Goal: Check status

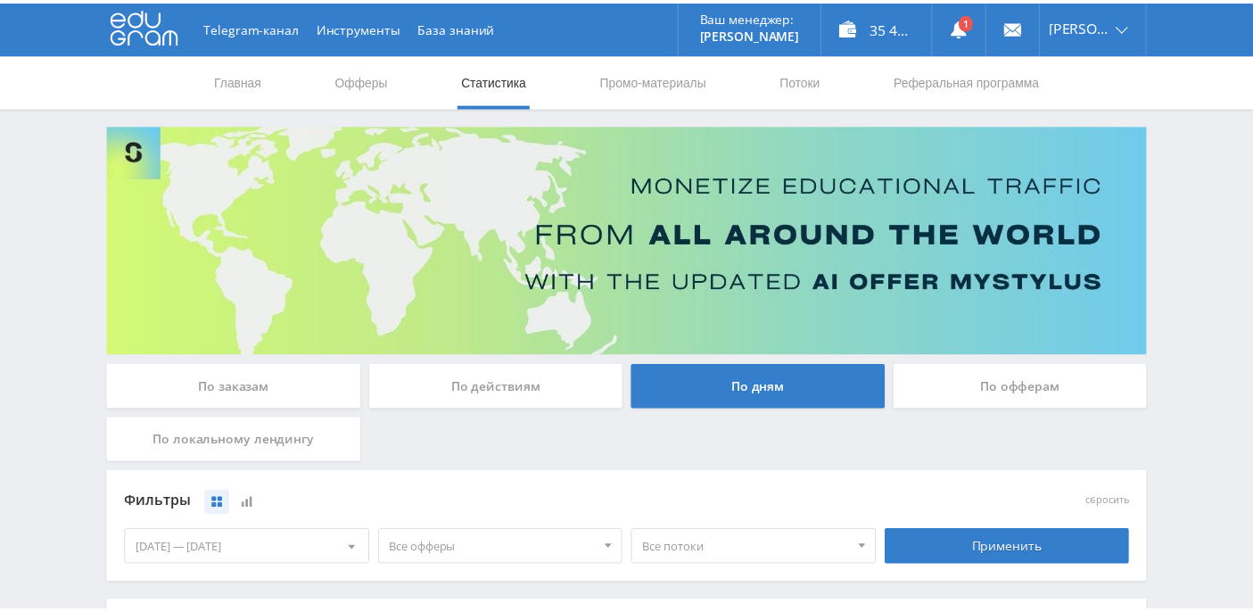
scroll to position [357, 0]
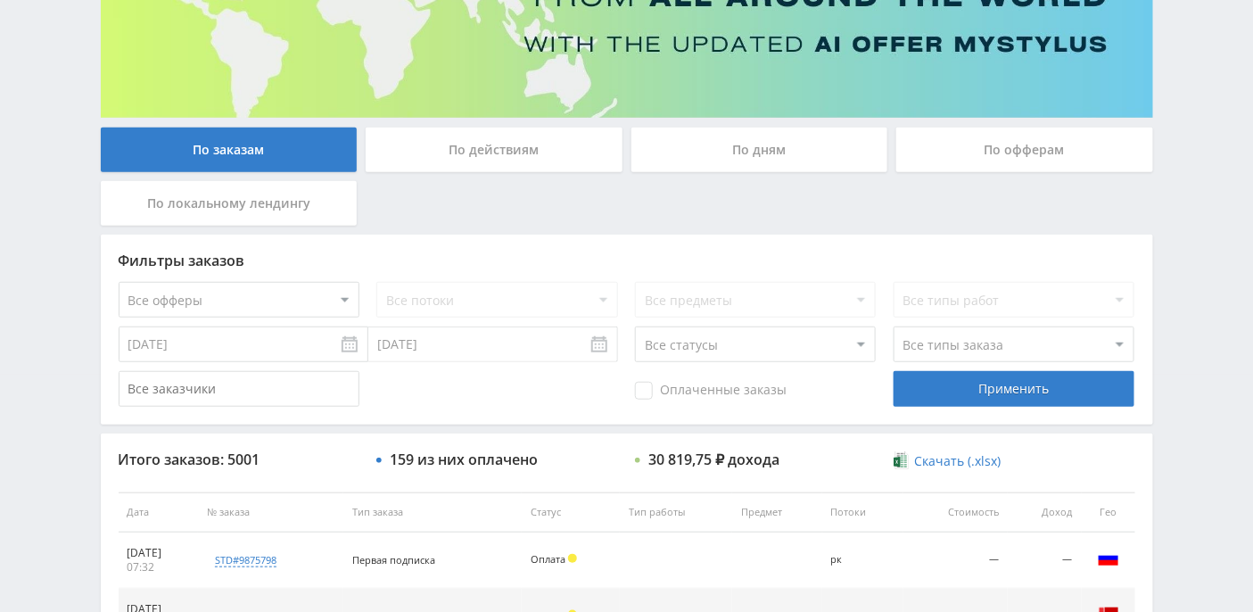
click at [753, 155] on div "По дням" at bounding box center [759, 149] width 257 height 45
click at [0, 0] on input "По дням" at bounding box center [0, 0] width 0 height 0
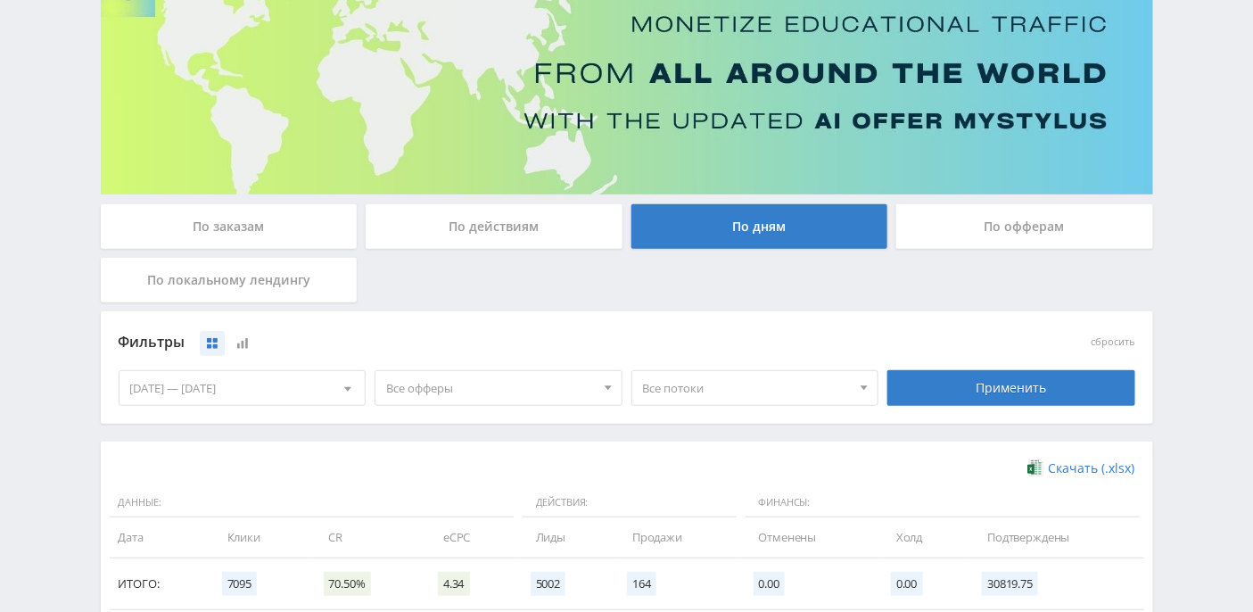
scroll to position [542, 0]
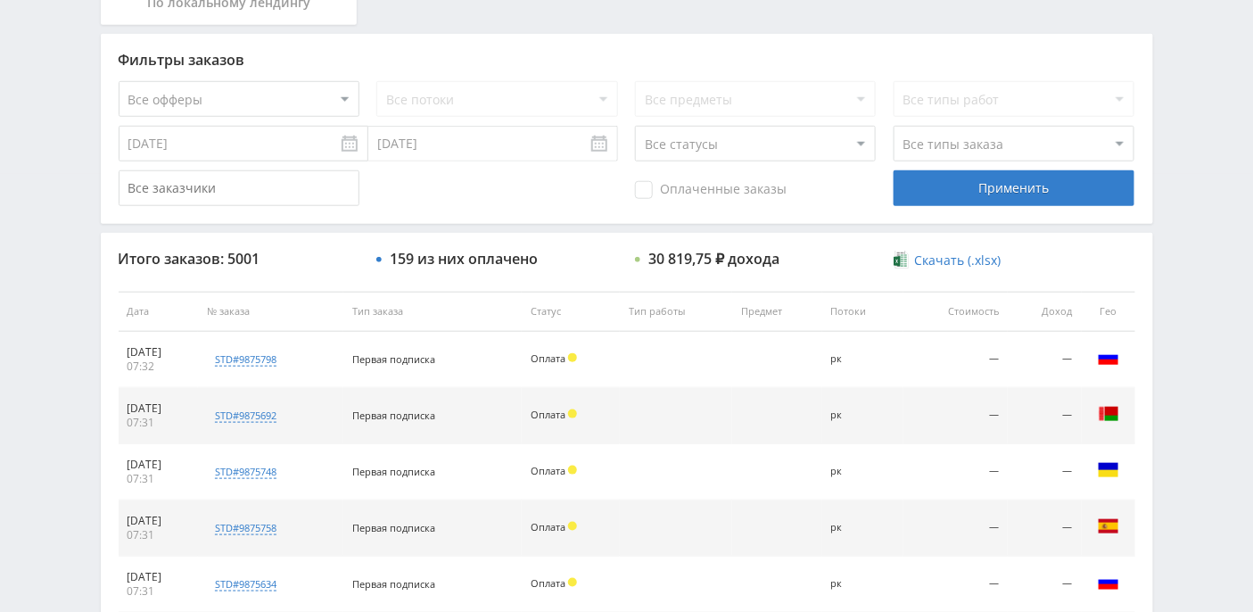
scroll to position [475, 0]
